Goal: Find specific fact: Find specific fact

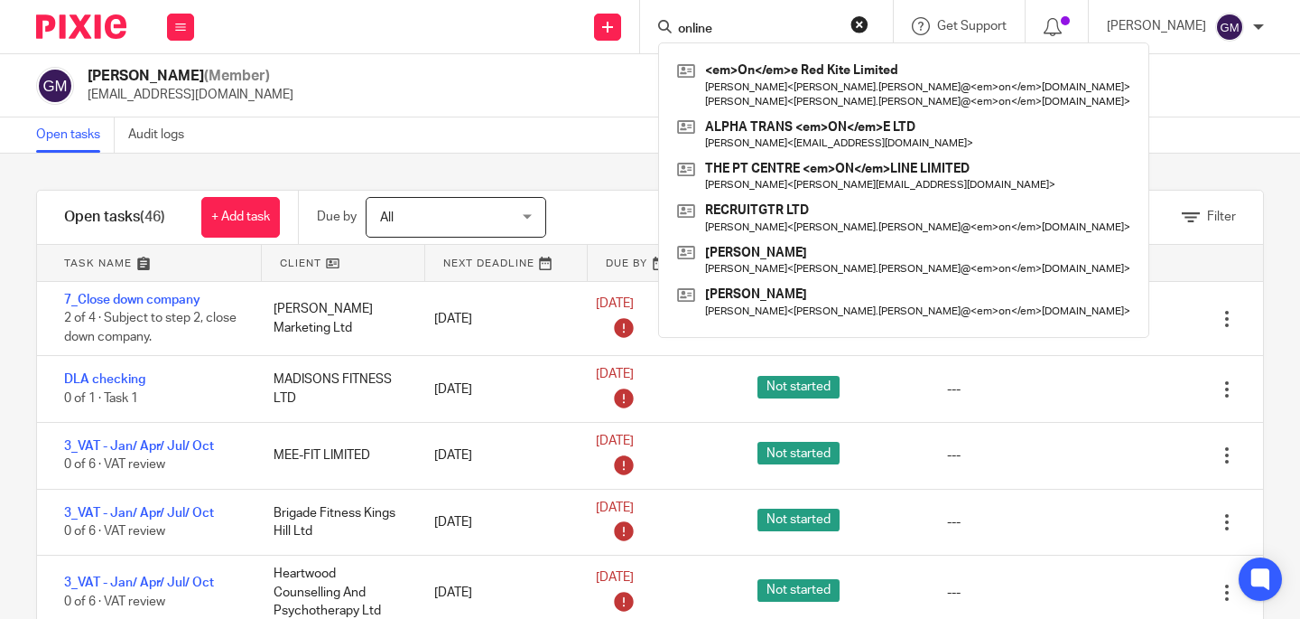
type input "online"
click button "submit" at bounding box center [0, 0] width 0 height 0
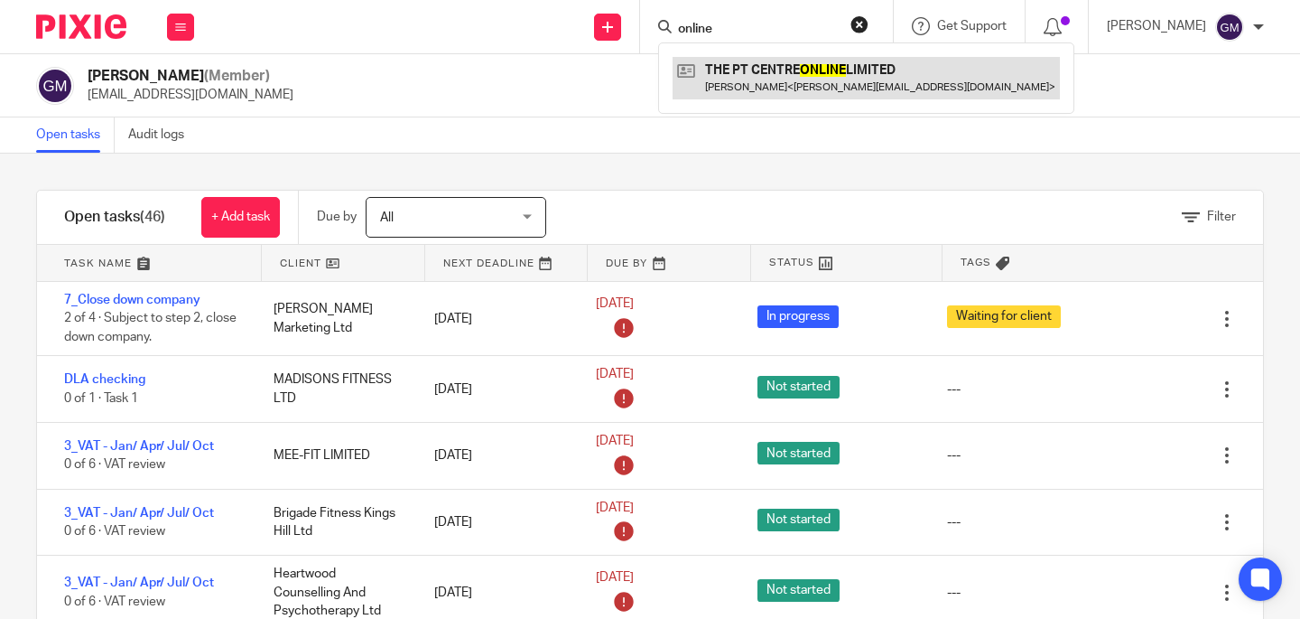
click at [799, 71] on link at bounding box center [866, 78] width 387 height 42
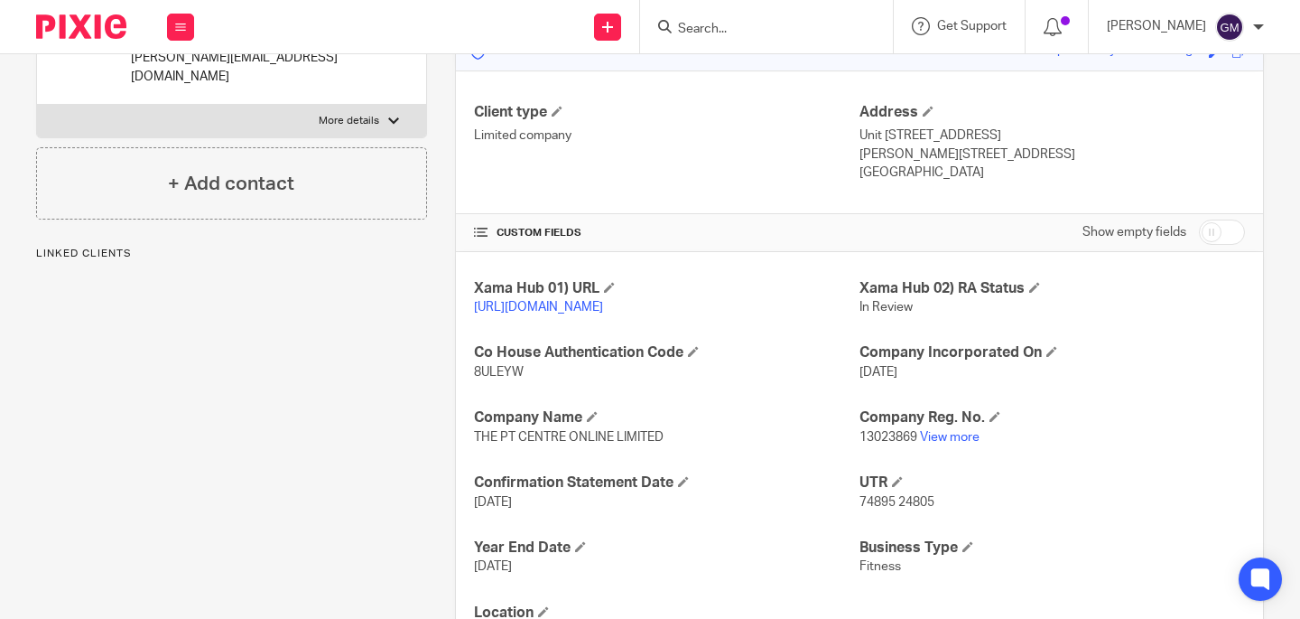
scroll to position [294, 0]
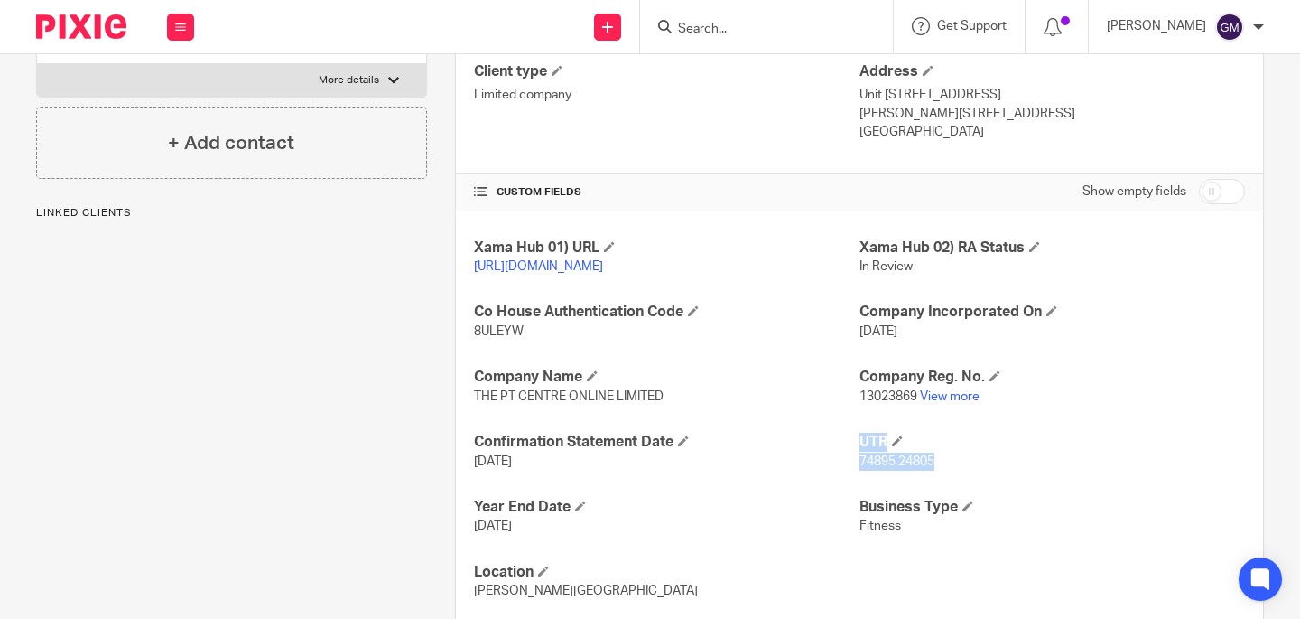
drag, startPoint x: 850, startPoint y: 480, endPoint x: 929, endPoint y: 481, distance: 79.5
click at [928, 470] on p "74895 24805" at bounding box center [1053, 461] width 386 height 18
click at [933, 470] on p "74895 24805" at bounding box center [1053, 461] width 386 height 18
drag, startPoint x: 931, startPoint y: 480, endPoint x: 887, endPoint y: 479, distance: 44.3
click at [860, 470] on p "74895 24805" at bounding box center [1053, 461] width 386 height 18
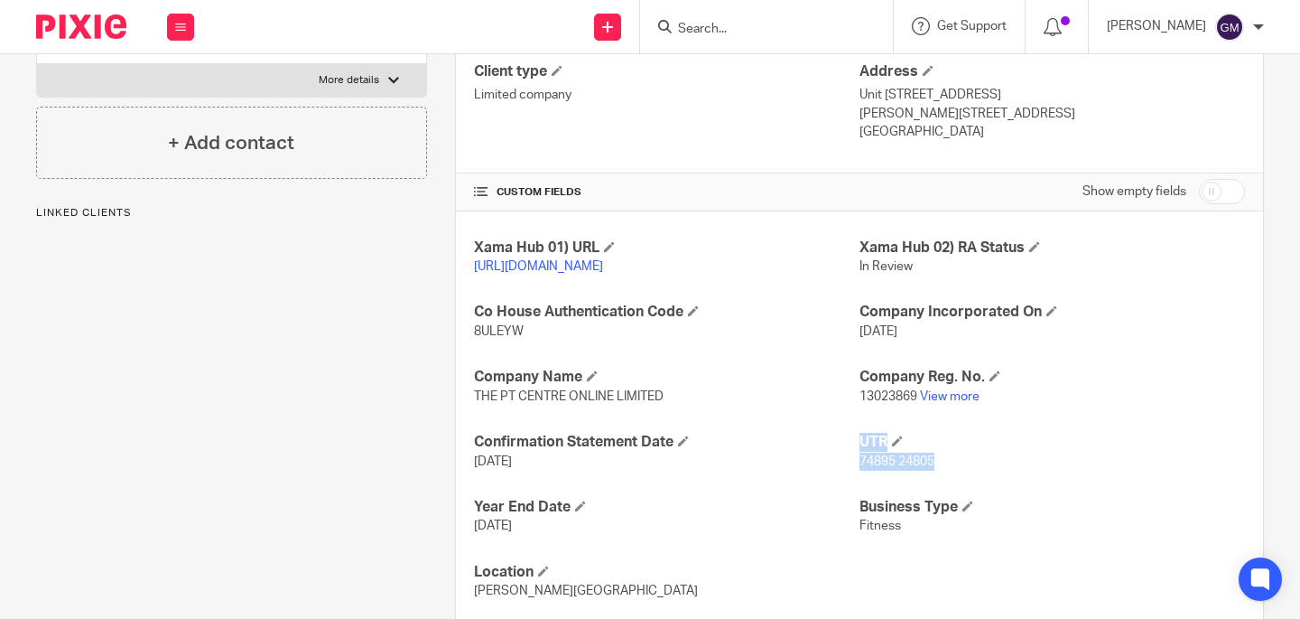
drag, startPoint x: 847, startPoint y: 478, endPoint x: 930, endPoint y: 485, distance: 83.4
click at [924, 480] on div "Xama Hub 01) URL [URL][DOMAIN_NAME] Xama Hub 02) RA Status In Review Co House A…" at bounding box center [859, 419] width 807 height 416
click at [930, 470] on p "74895 24805" at bounding box center [1053, 461] width 386 height 18
drag, startPoint x: 932, startPoint y: 483, endPoint x: 854, endPoint y: 481, distance: 77.7
click at [860, 470] on p "74895 24805" at bounding box center [1053, 461] width 386 height 18
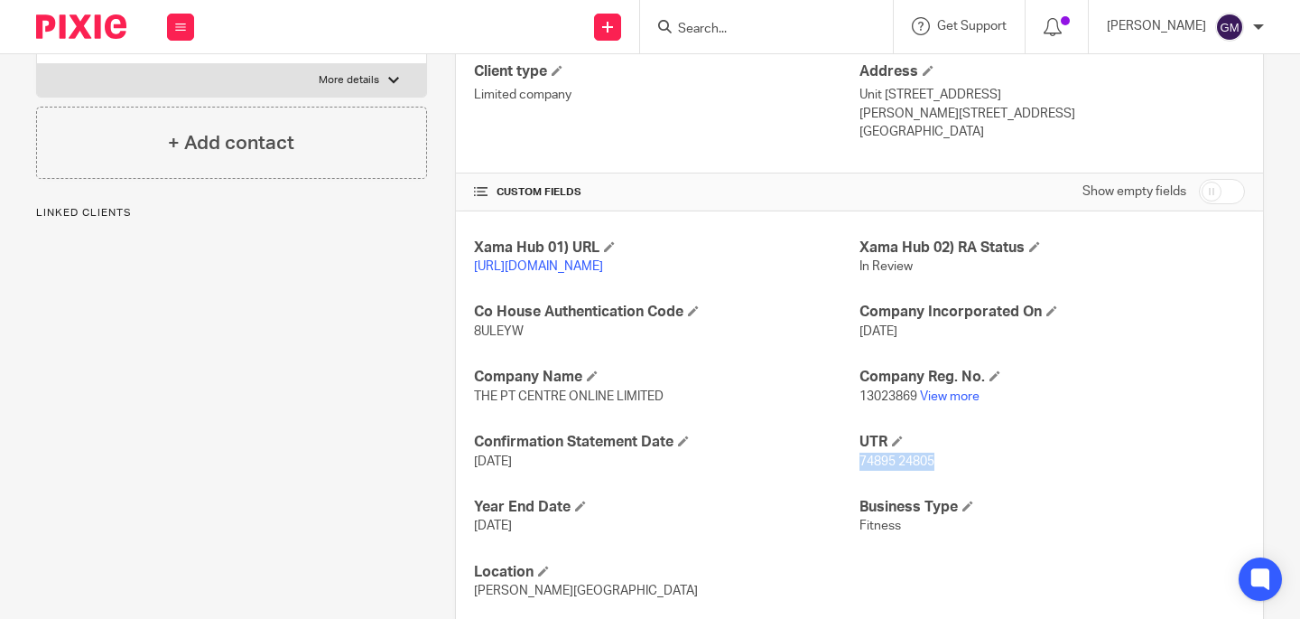
copy span "74895 24805"
